Goal: Obtain resource: Download file/media

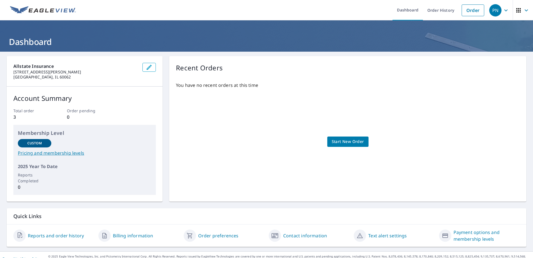
click at [353, 142] on span "Start New Order" at bounding box center [348, 141] width 32 height 7
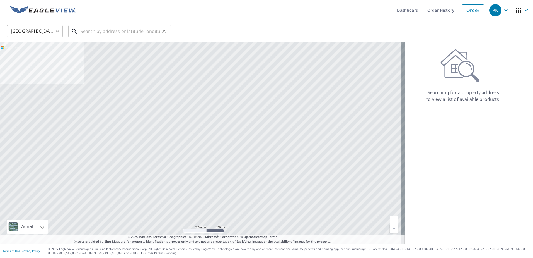
click at [94, 34] on input "text" at bounding box center [121, 31] width 80 height 16
click at [108, 31] on input "text" at bounding box center [121, 31] width 80 height 16
paste input "[GEOGRAPHIC_DATA]- 9280"
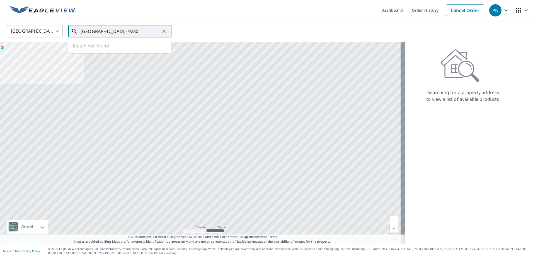
scroll to position [0, 12]
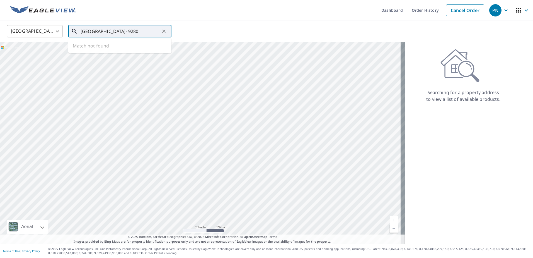
type input "[GEOGRAPHIC_DATA]- 9280"
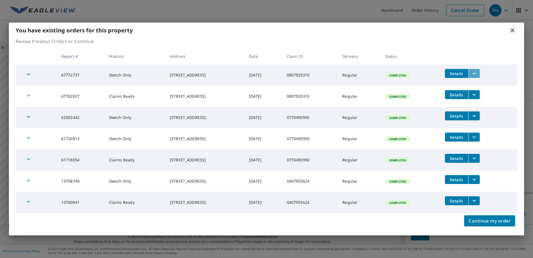
click at [478, 73] on icon "filesDropdownBtn-67772737" at bounding box center [474, 73] width 7 height 7
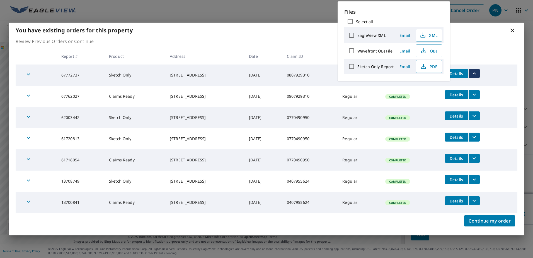
click at [478, 98] on icon "filesDropdownBtn-67762027" at bounding box center [474, 94] width 7 height 7
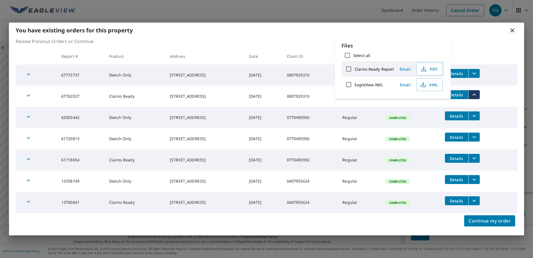
click at [476, 116] on icon "filesDropdownBtn-62003442" at bounding box center [474, 116] width 3 height 2
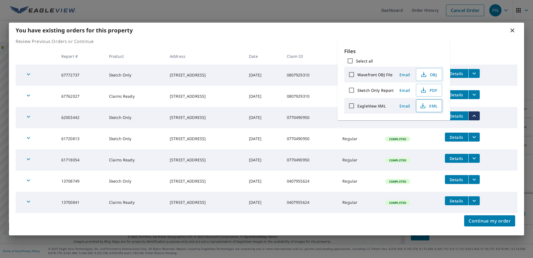
click at [431, 107] on span "XML" at bounding box center [429, 105] width 18 height 7
click at [430, 90] on span "PDF" at bounding box center [429, 90] width 18 height 7
click at [487, 42] on p "Review Previous Orders or Continue" at bounding box center [267, 41] width 502 height 7
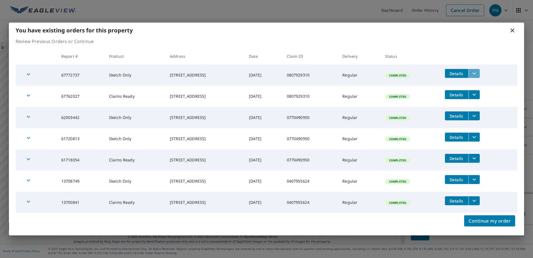
click at [478, 74] on icon "filesDropdownBtn-67772737" at bounding box center [474, 73] width 7 height 7
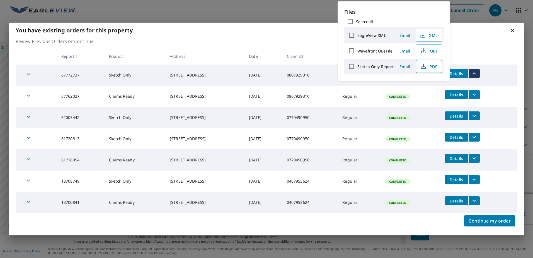
click at [430, 67] on span "PDF" at bounding box center [429, 66] width 18 height 7
click at [270, 48] on th "Date" at bounding box center [264, 56] width 38 height 16
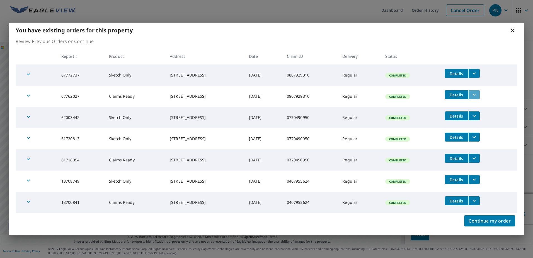
click at [480, 96] on button "filesDropdownBtn-67762027" at bounding box center [474, 94] width 11 height 9
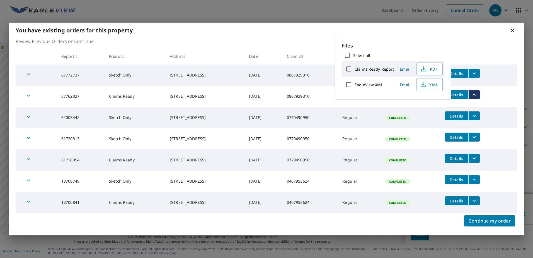
drag, startPoint x: 387, startPoint y: 38, endPoint x: 383, endPoint y: 36, distance: 4.6
click at [386, 37] on div "Files Select all Claims Ready Report Email PDF EagleView XML Email XML" at bounding box center [393, 67] width 116 height 64
click at [376, 38] on div "Files Select all Claims Ready Report Email PDF EagleView XML Email XML" at bounding box center [393, 67] width 116 height 64
click at [271, 42] on p "Review Previous Orders or Continue" at bounding box center [267, 41] width 502 height 7
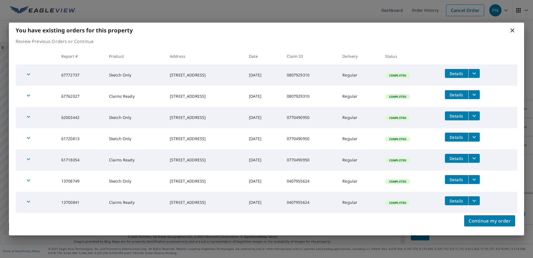
click at [478, 73] on icon "filesDropdownBtn-67772737" at bounding box center [474, 73] width 7 height 7
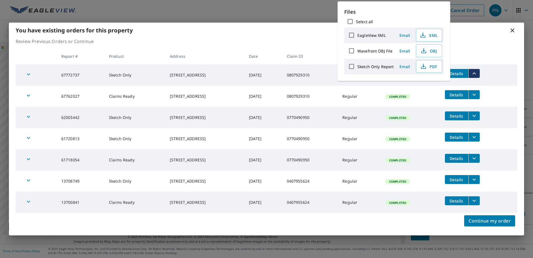
click at [285, 37] on div "You have existing orders for this property" at bounding box center [267, 30] width 516 height 15
